Goal: Information Seeking & Learning: Learn about a topic

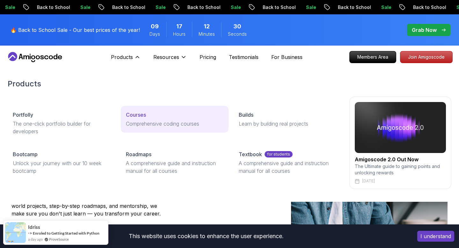
click at [132, 124] on p "Comprehensive coding courses" at bounding box center [175, 124] width 98 height 8
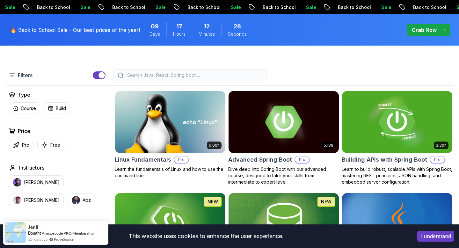
scroll to position [165, 0]
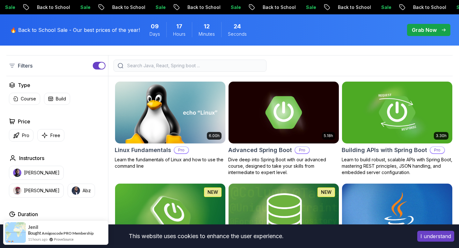
click at [126, 63] on input "search" at bounding box center [194, 66] width 137 height 6
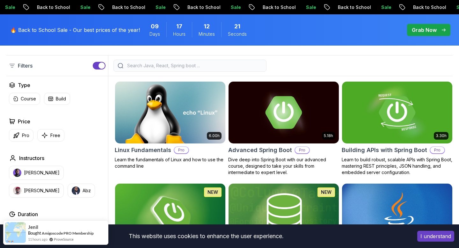
click at [240, 73] on div "Filters" at bounding box center [229, 65] width 447 height 21
click at [232, 69] on div at bounding box center [190, 66] width 153 height 12
click at [225, 67] on input "search" at bounding box center [194, 66] width 137 height 6
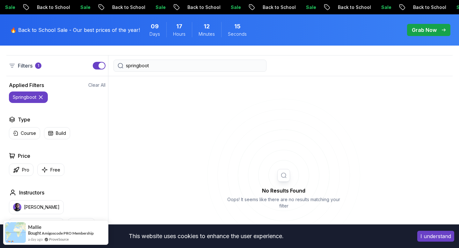
type input "spring boot"
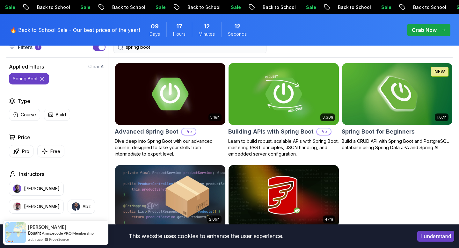
scroll to position [242, 0]
